Goal: Transaction & Acquisition: Book appointment/travel/reservation

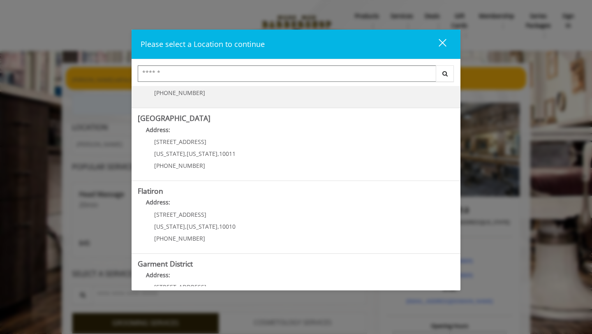
scroll to position [163, 0]
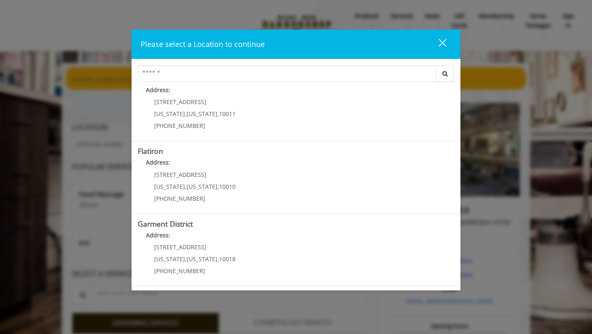
click at [214, 289] on div "Please select a Location to continue close Search [GEOGRAPHIC_DATA] Address: [S…" at bounding box center [296, 160] width 329 height 261
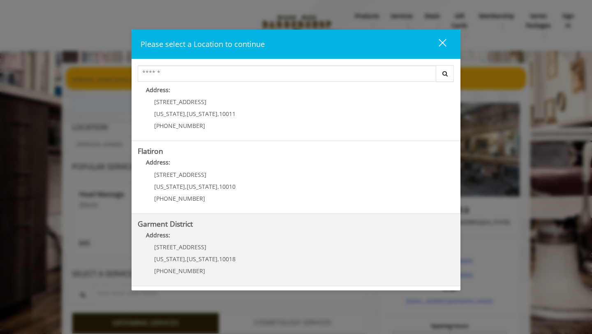
click at [219, 259] on span "10018" at bounding box center [227, 259] width 16 height 8
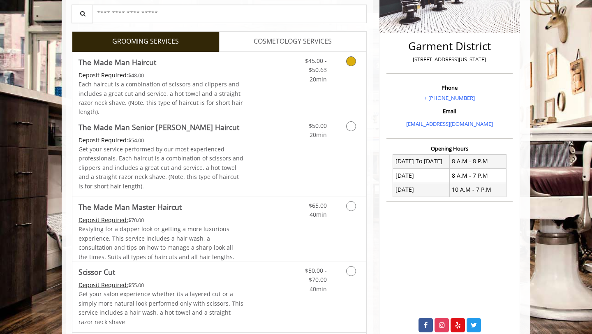
scroll to position [177, 0]
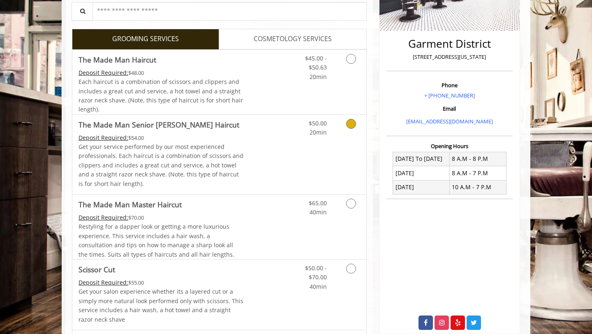
click at [210, 159] on p "Get your service performed by our most experienced professionals. Each haircut …" at bounding box center [161, 165] width 165 height 46
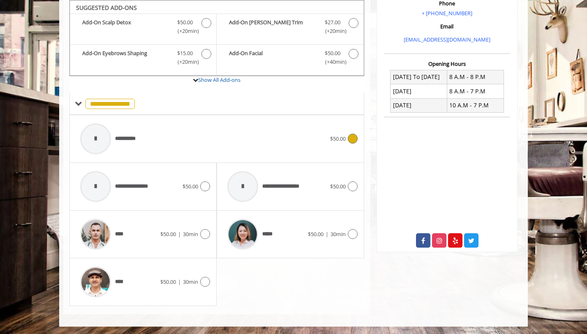
scroll to position [260, 0]
click at [221, 139] on div "**********" at bounding box center [203, 138] width 254 height 39
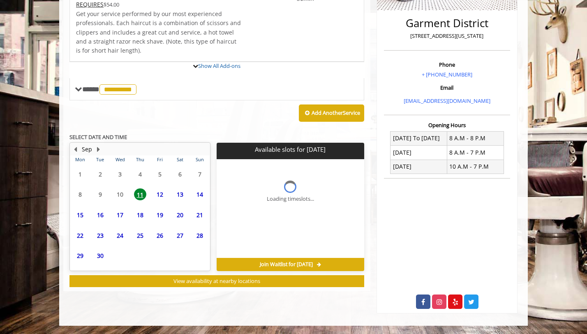
scroll to position [251, 0]
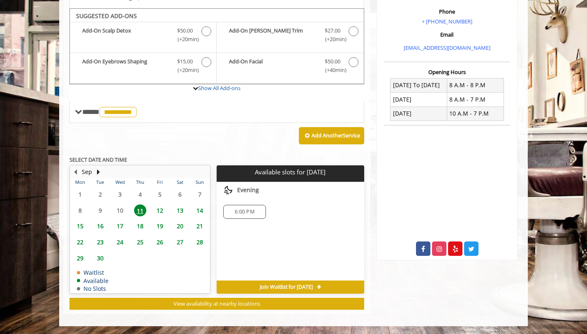
click at [161, 209] on span "12" at bounding box center [160, 210] width 12 height 12
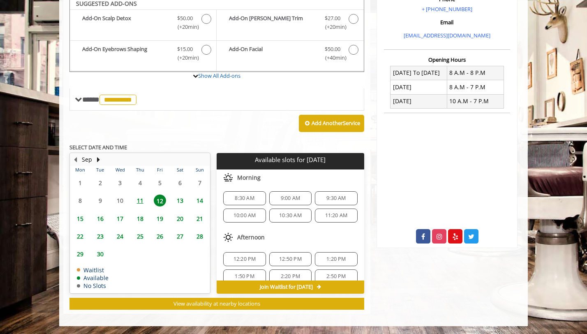
scroll to position [0, 0]
click at [143, 199] on span "11" at bounding box center [140, 201] width 12 height 12
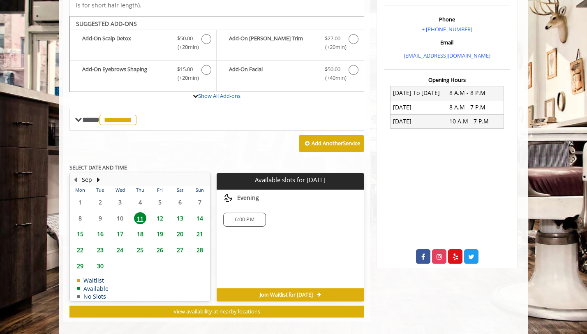
scroll to position [251, 0]
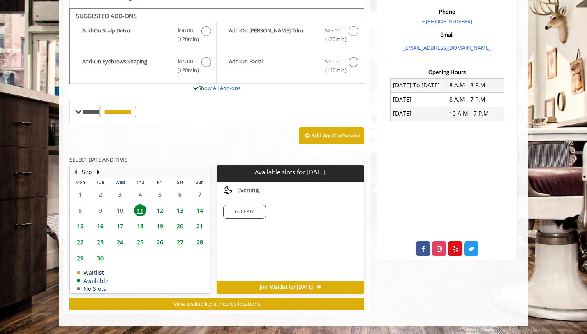
click at [158, 211] on span "12" at bounding box center [160, 210] width 12 height 12
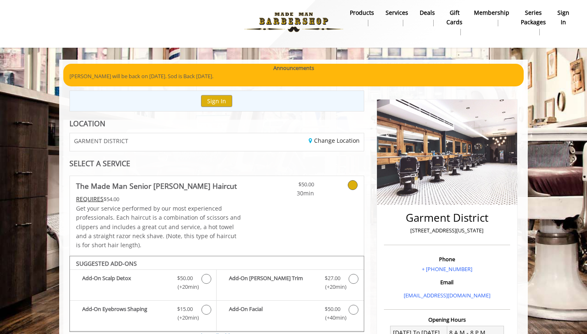
scroll to position [0, 0]
